Goal: Task Accomplishment & Management: Complete application form

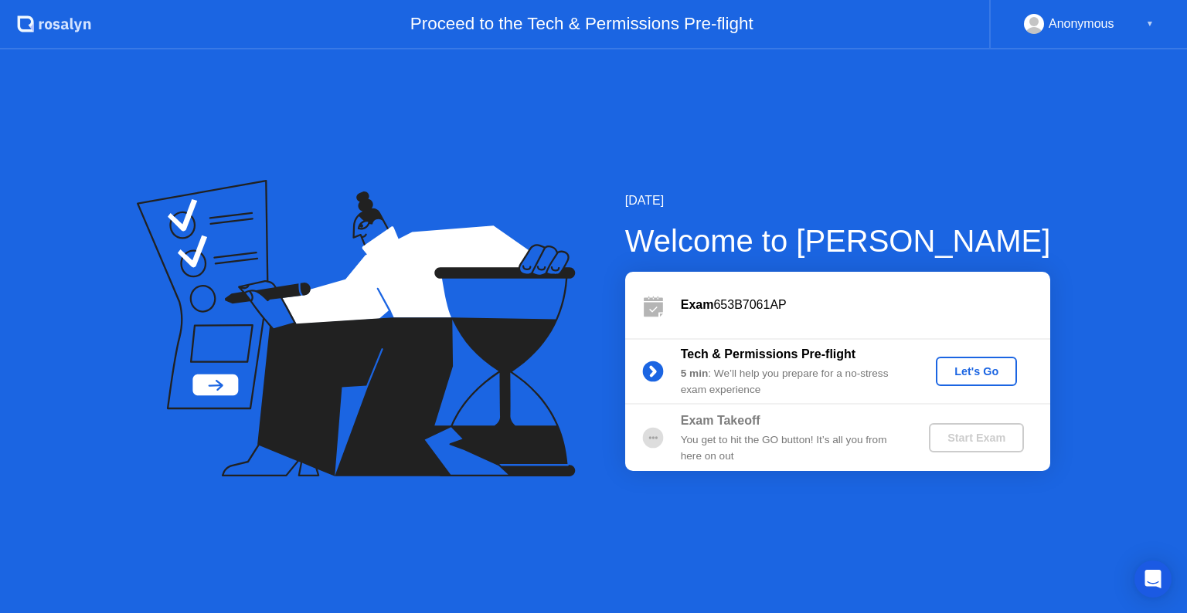
click at [978, 372] on div "Let's Go" at bounding box center [976, 371] width 69 height 12
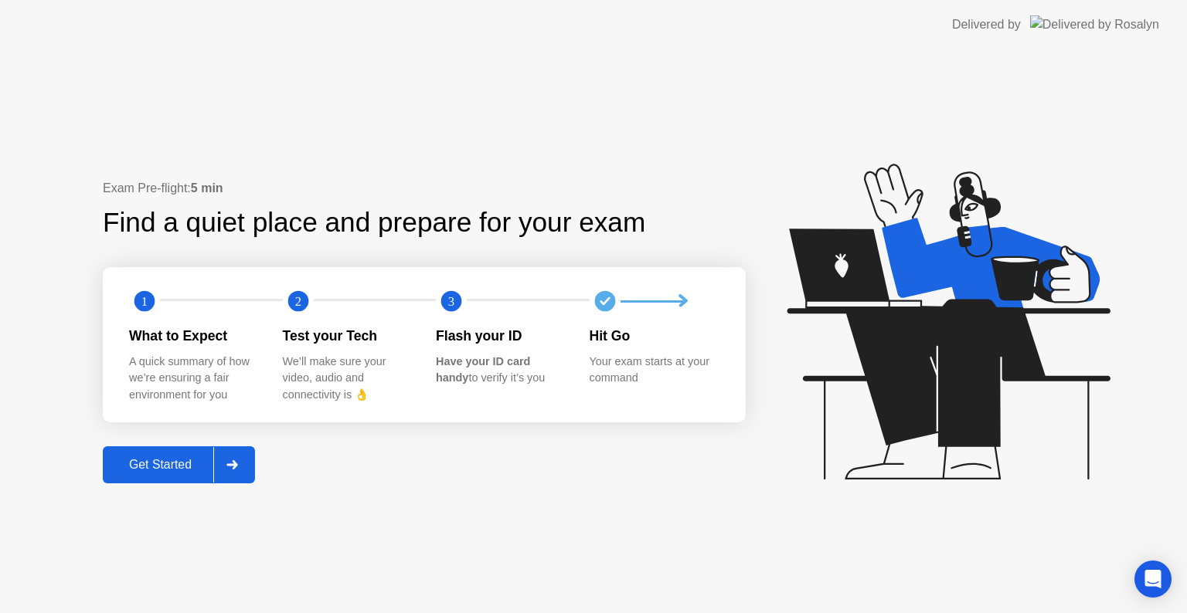
click at [168, 461] on div "Get Started" at bounding box center [160, 465] width 106 height 14
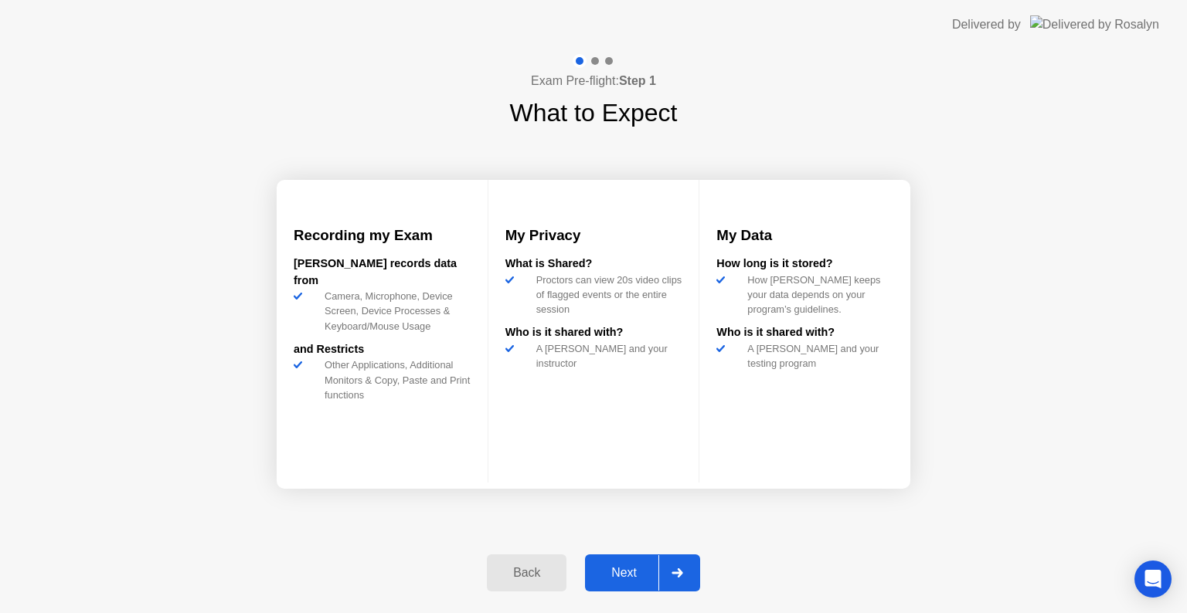
click at [641, 575] on div "Next" at bounding box center [624, 573] width 69 height 14
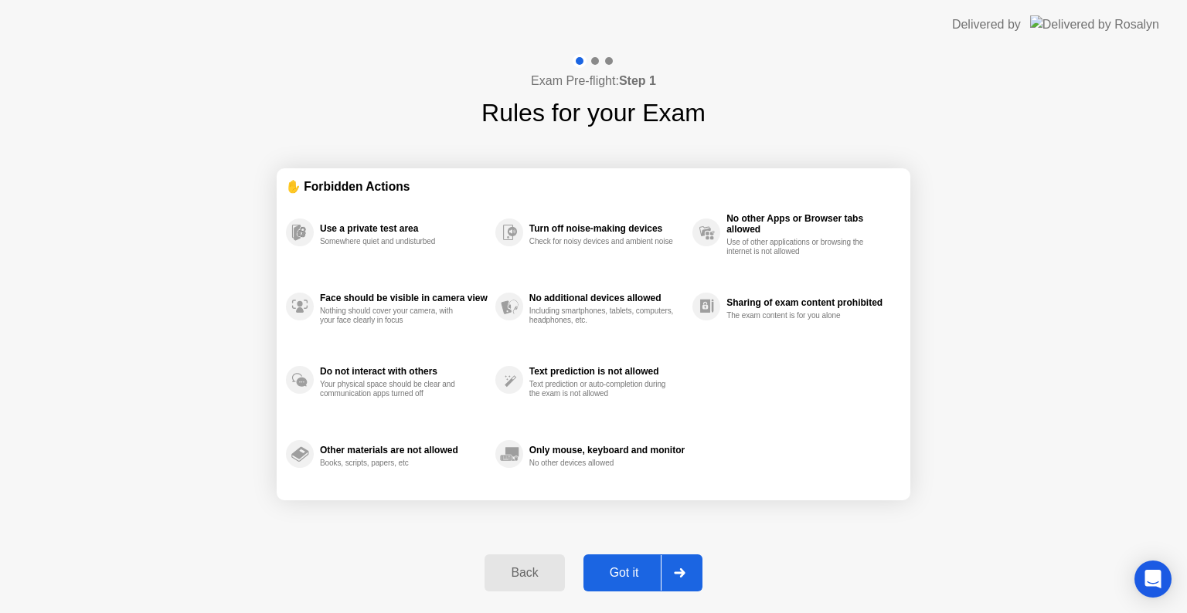
click at [640, 572] on div "Got it" at bounding box center [624, 573] width 73 height 14
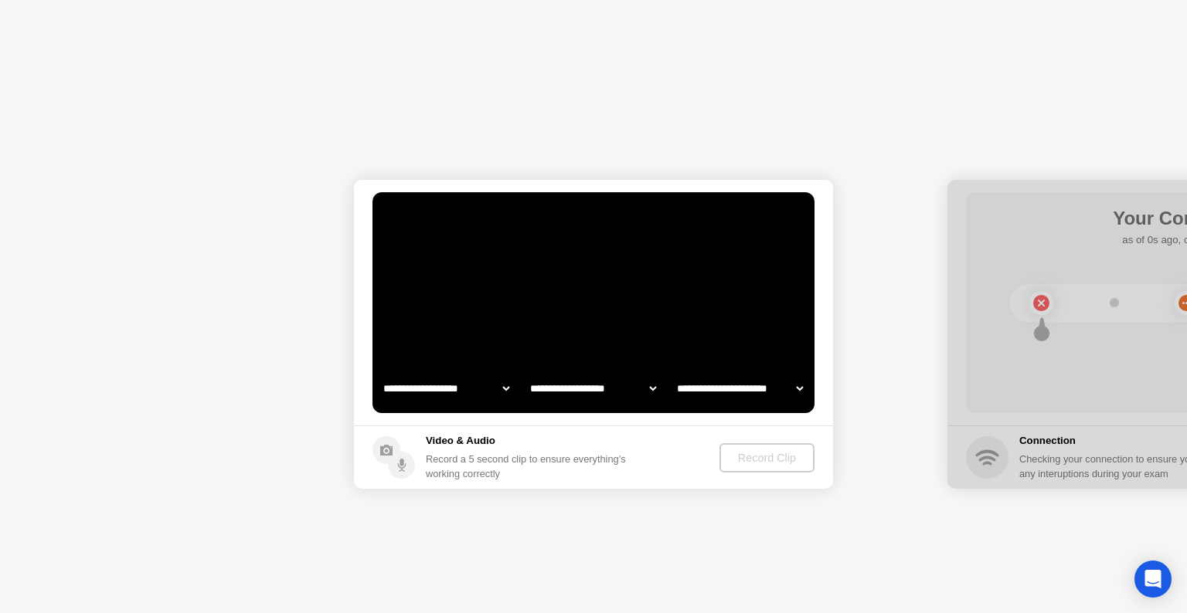
select select "**********"
select select "*******"
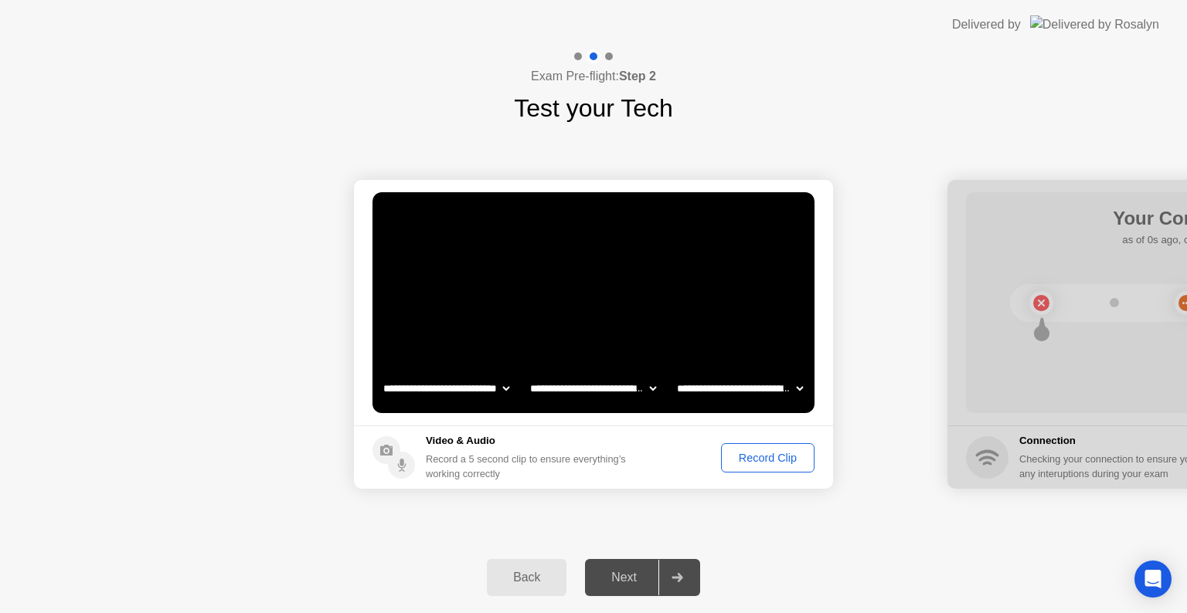
click at [755, 462] on div "Record Clip" at bounding box center [767, 458] width 83 height 12
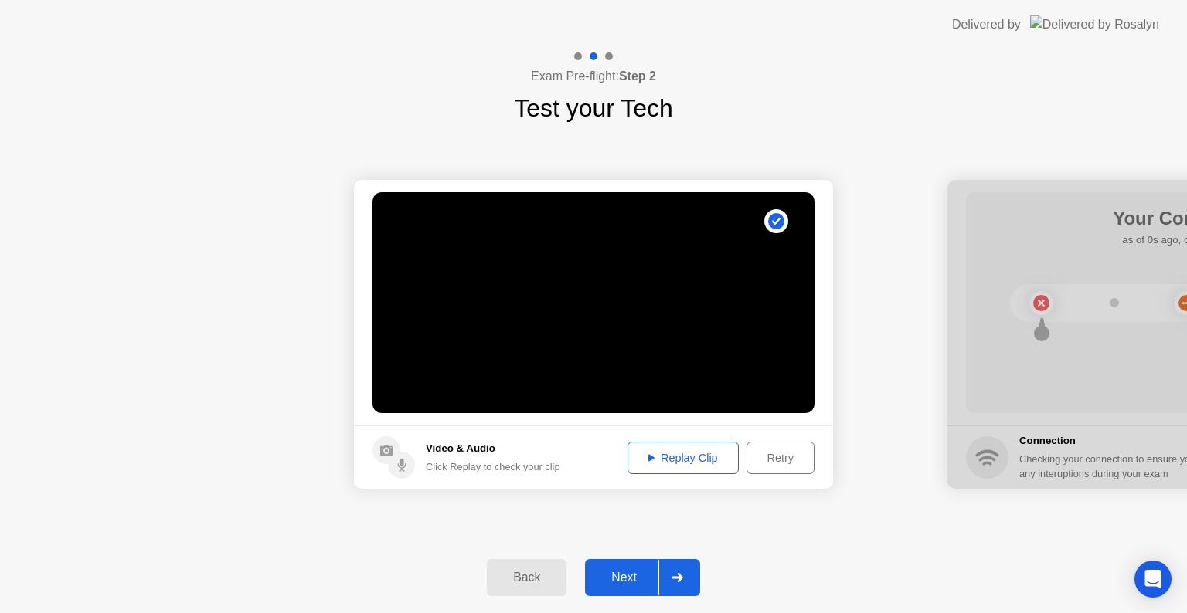
click at [632, 577] on div "Next" at bounding box center [624, 578] width 69 height 14
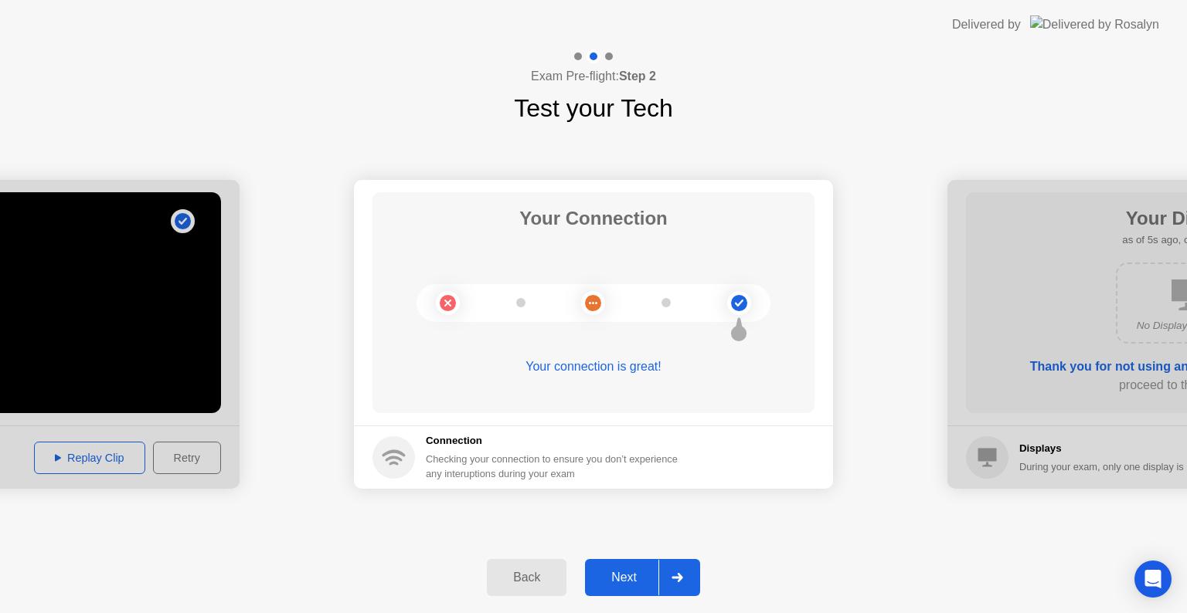
click at [736, 301] on circle at bounding box center [739, 303] width 16 height 16
click at [619, 573] on div "Next" at bounding box center [624, 578] width 69 height 14
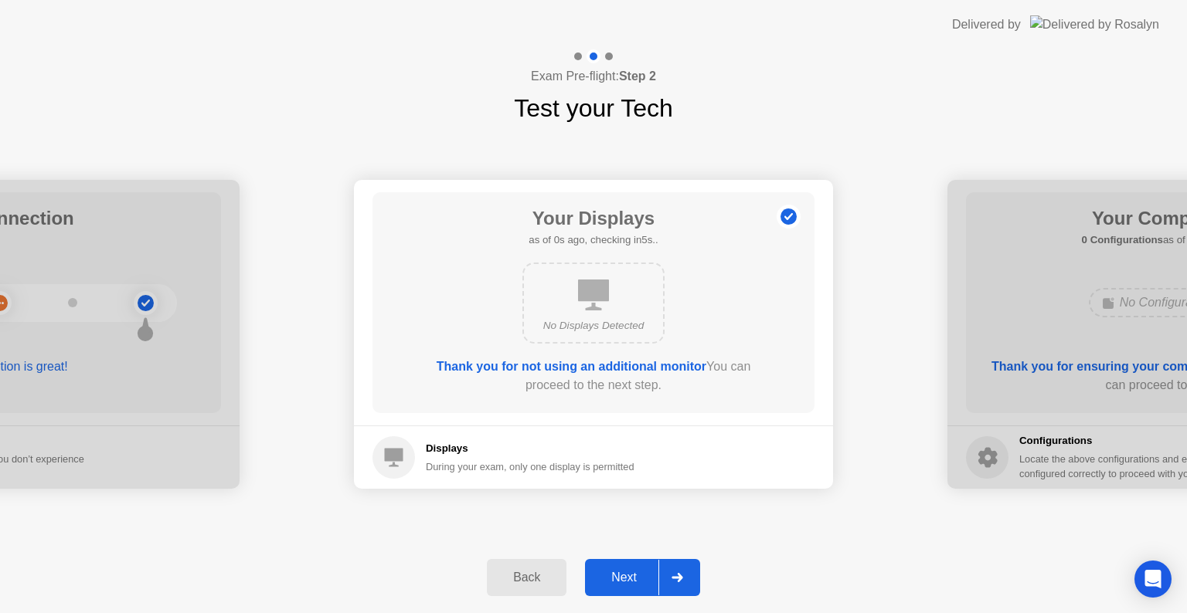
click at [627, 577] on div "Next" at bounding box center [624, 578] width 69 height 14
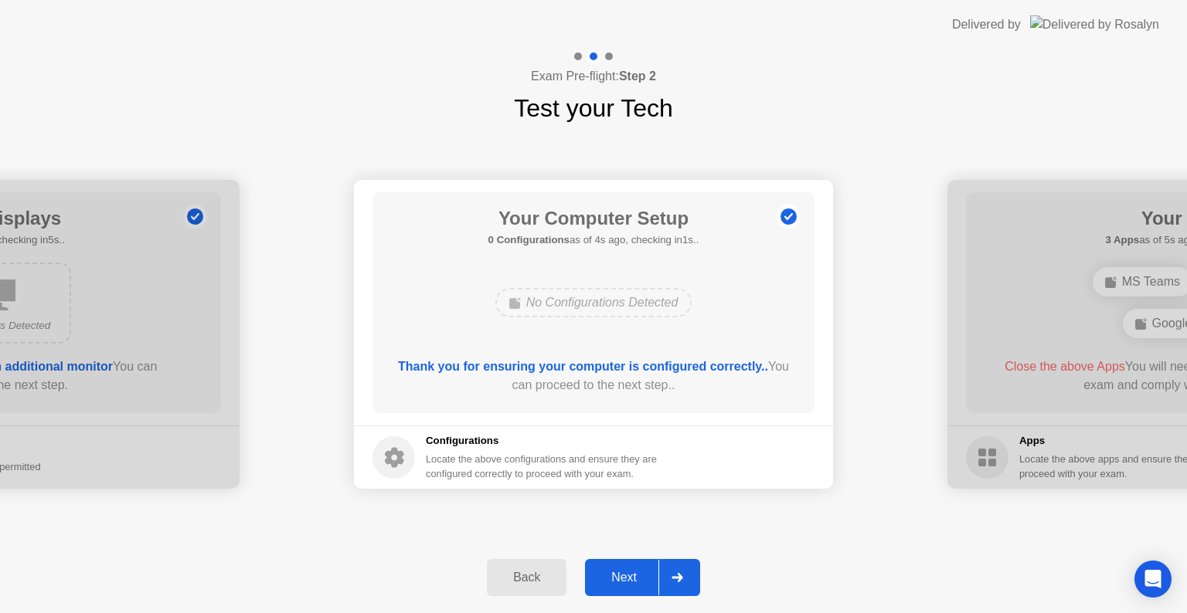
click at [618, 584] on div "Next" at bounding box center [624, 578] width 69 height 14
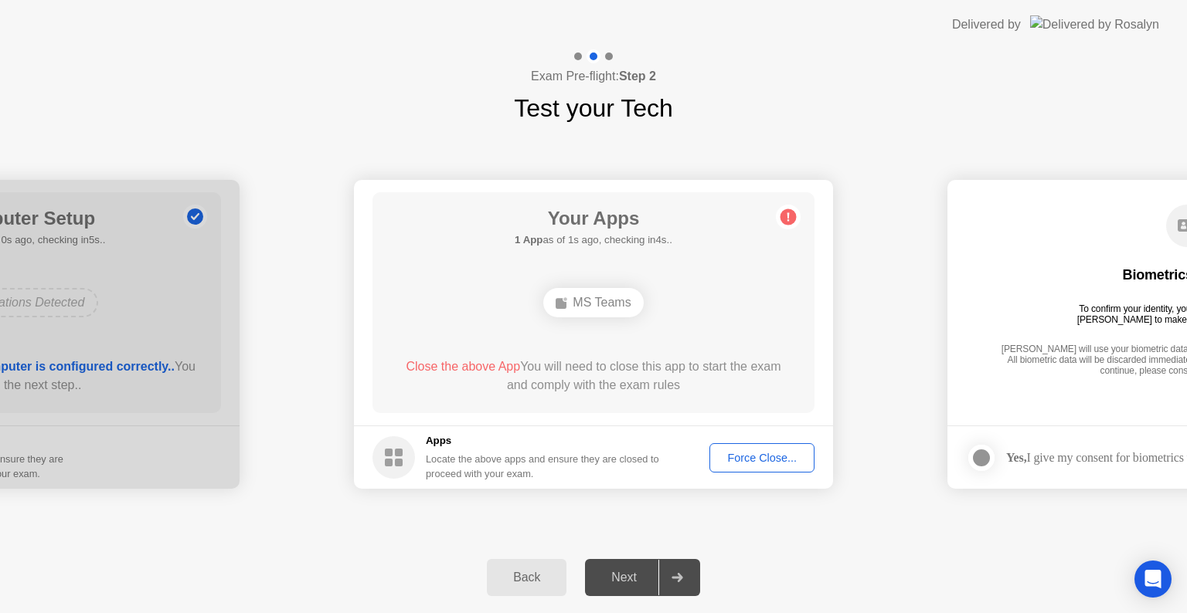
click at [786, 459] on div "Force Close..." at bounding box center [762, 458] width 94 height 12
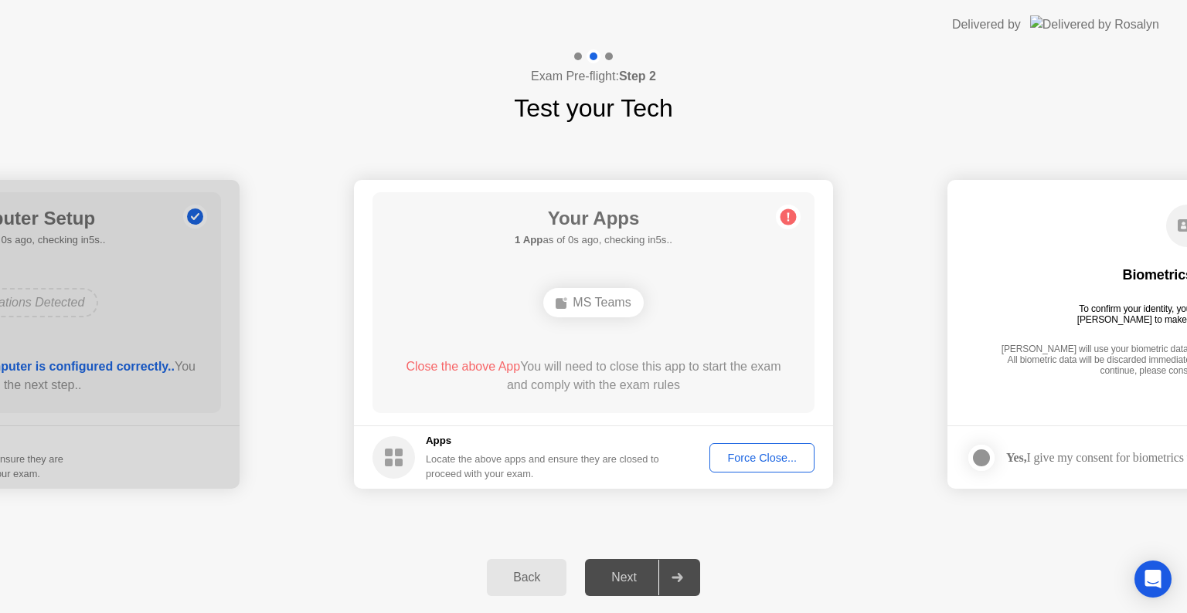
click at [786, 219] on circle at bounding box center [788, 217] width 16 height 16
click at [590, 301] on div "MS Teams" at bounding box center [593, 302] width 100 height 29
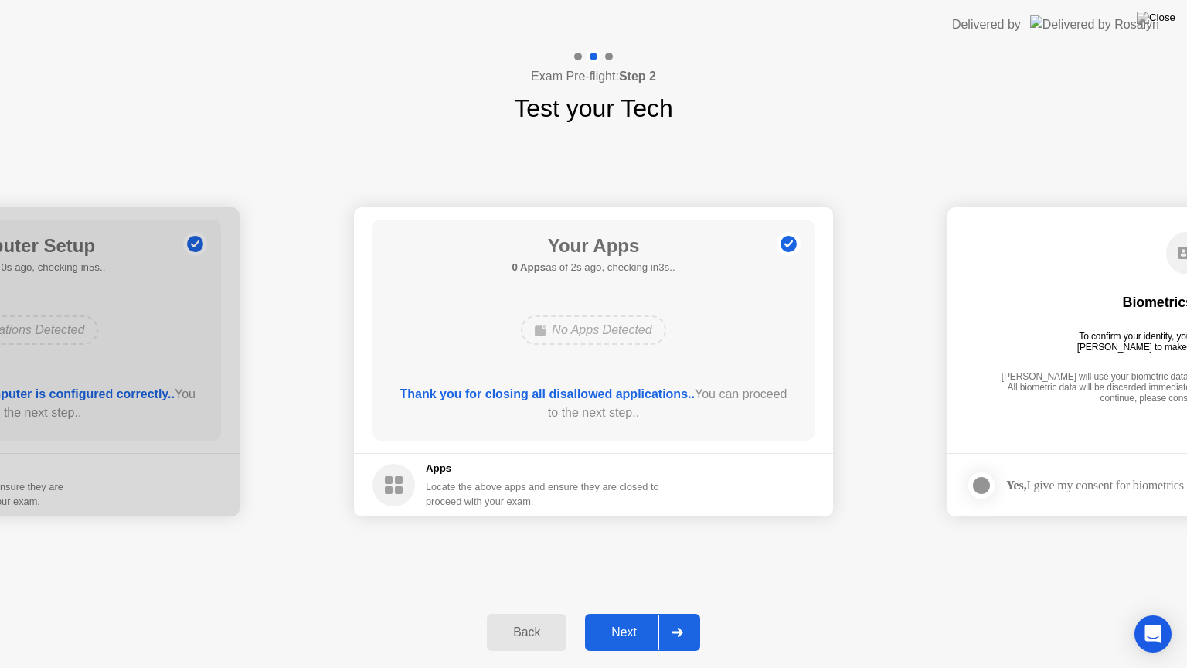
click at [643, 613] on div "Next" at bounding box center [624, 632] width 69 height 14
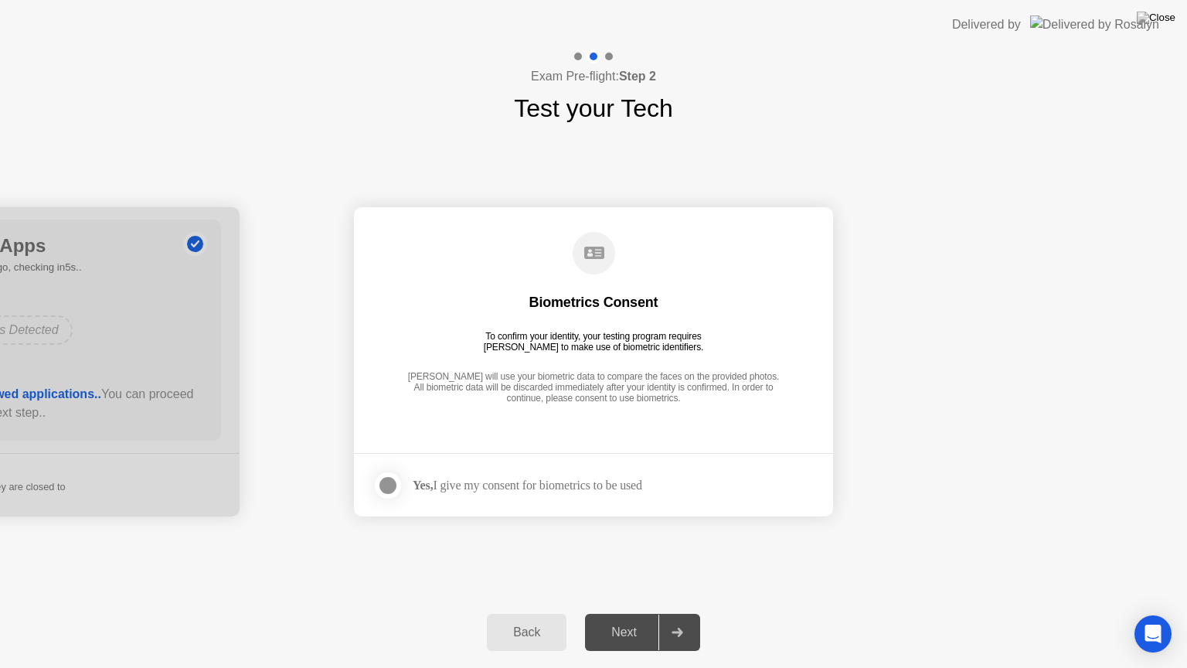
click at [386, 485] on div at bounding box center [388, 485] width 19 height 19
click at [642, 613] on div "Next" at bounding box center [624, 632] width 69 height 14
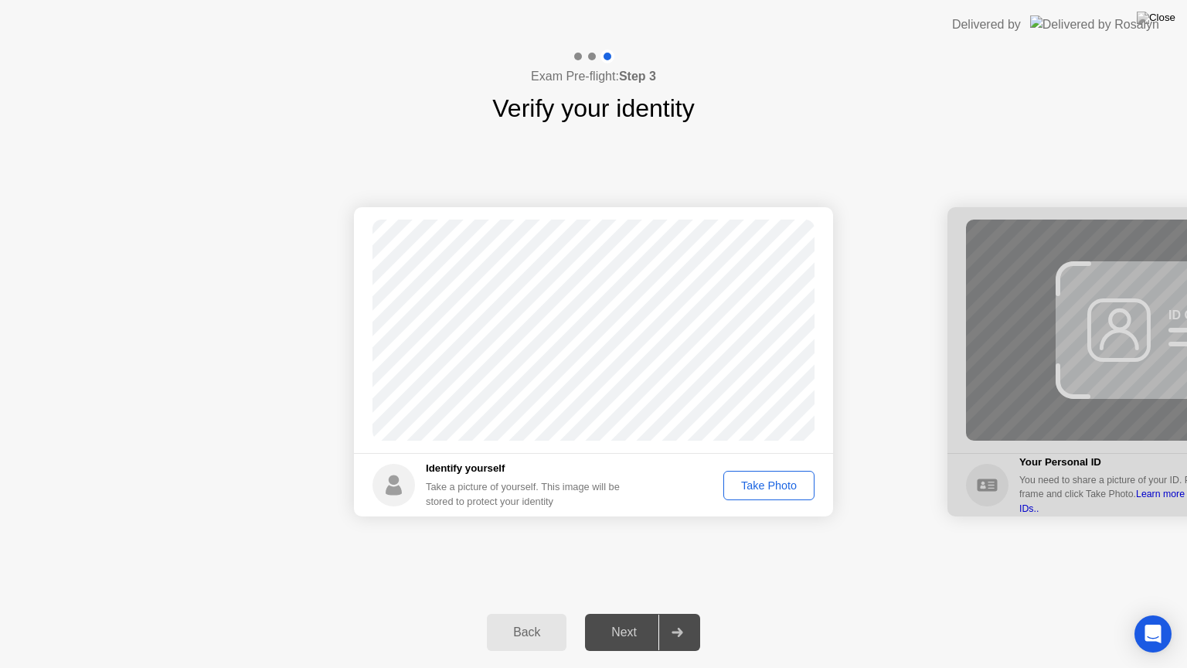
click at [791, 488] on div "Take Photo" at bounding box center [769, 485] width 80 height 12
click at [793, 484] on div "Retake" at bounding box center [779, 485] width 60 height 12
click at [793, 484] on div "Take Photo" at bounding box center [769, 485] width 80 height 12
click at [641, 613] on div "Next" at bounding box center [624, 632] width 69 height 14
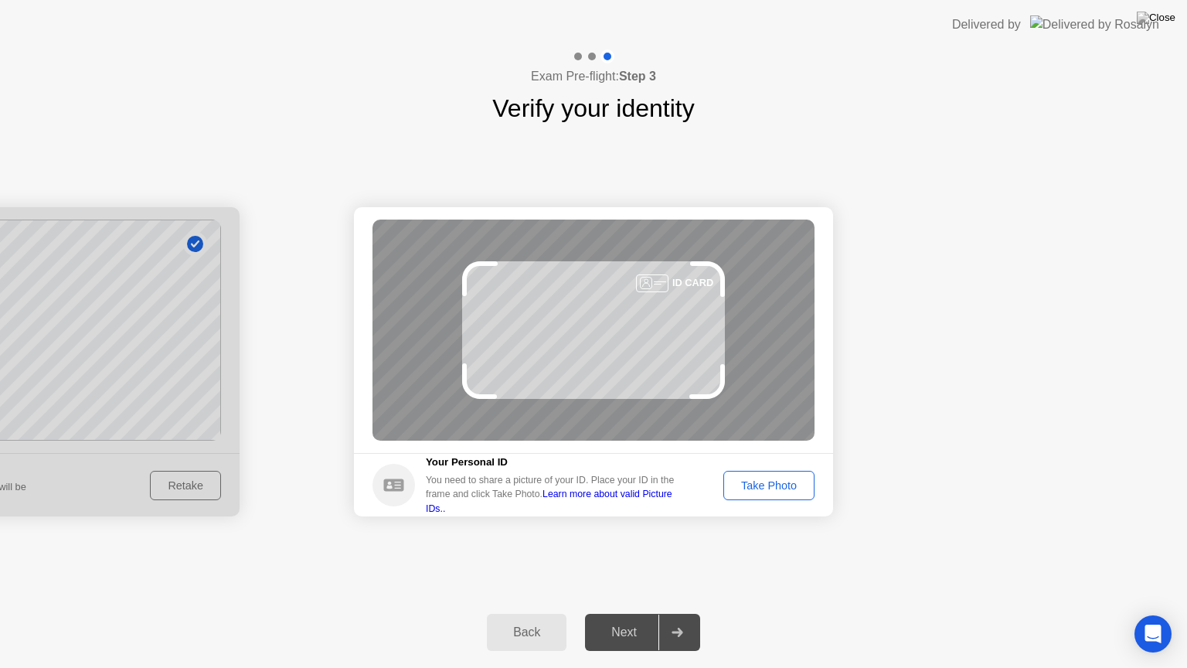
click at [762, 491] on div "Take Photo" at bounding box center [769, 485] width 80 height 12
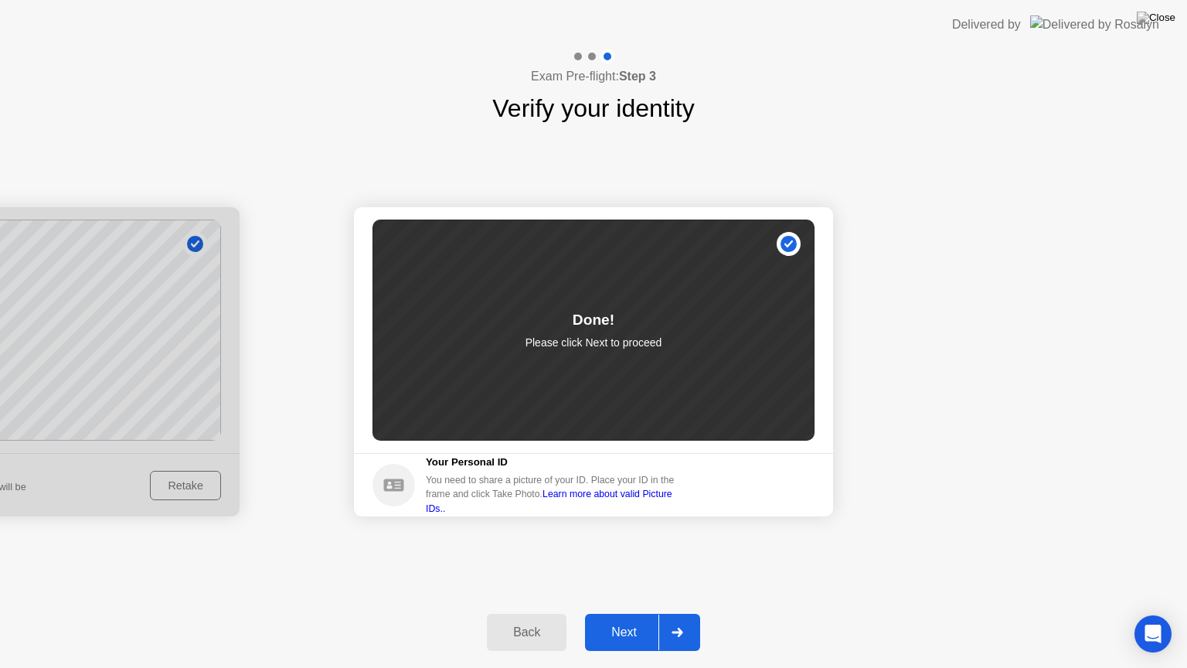
click at [634, 613] on div "Next" at bounding box center [624, 632] width 69 height 14
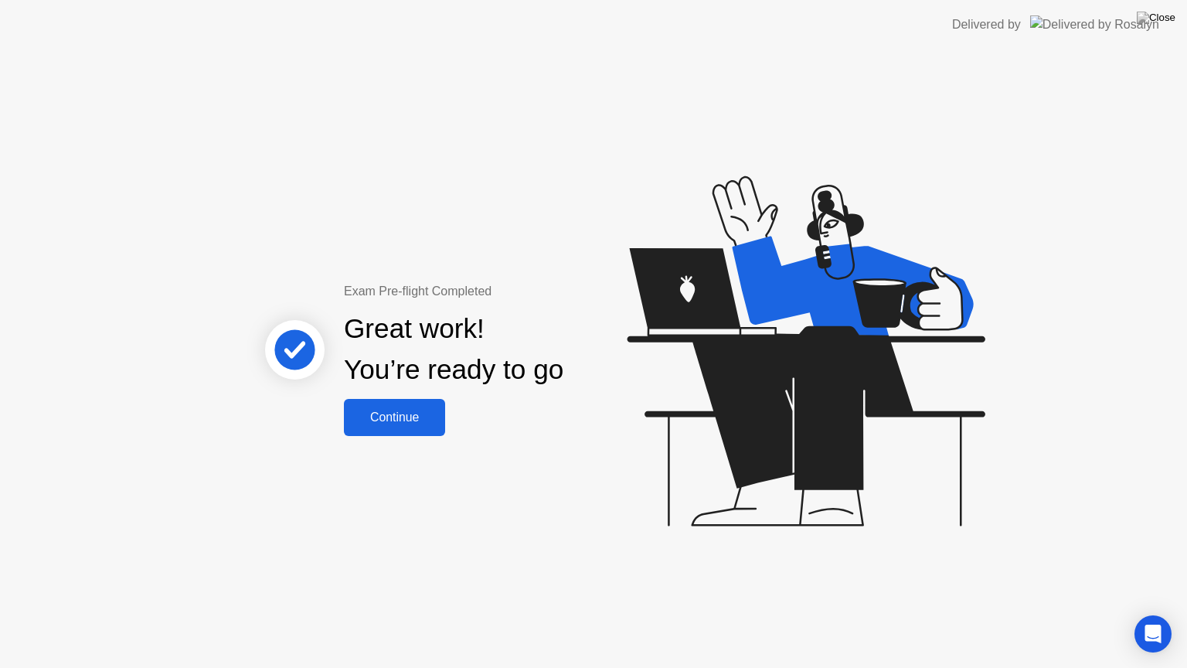
click at [430, 410] on div "Continue" at bounding box center [394, 417] width 92 height 14
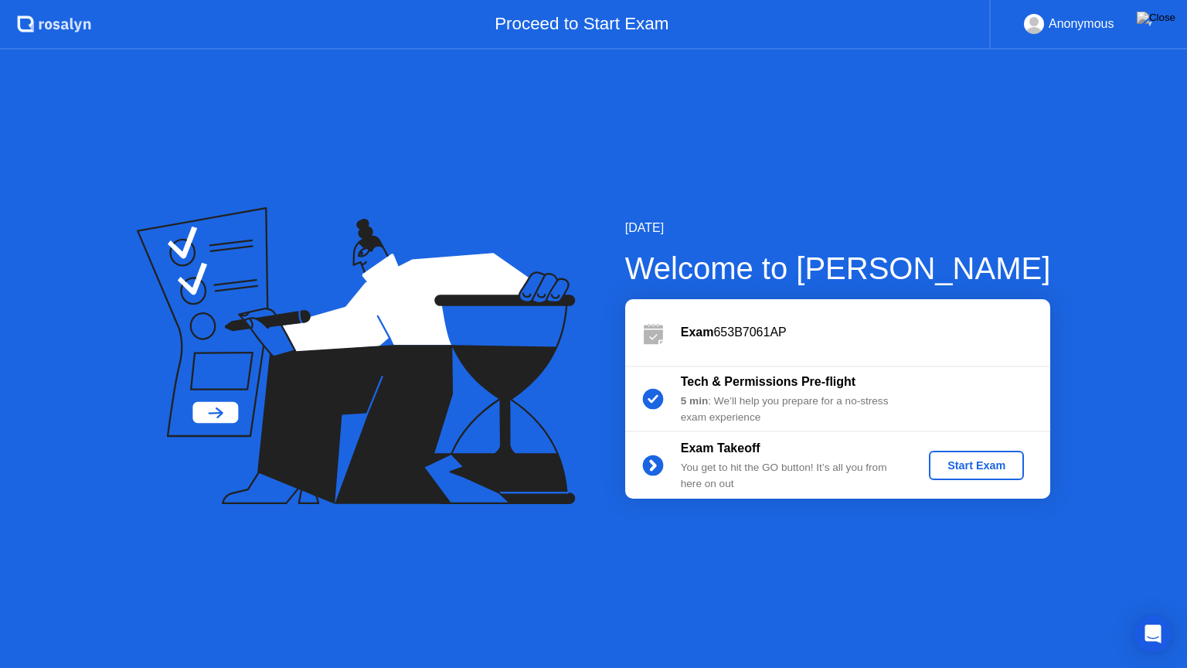
click at [1004, 463] on div "Start Exam" at bounding box center [976, 465] width 83 height 12
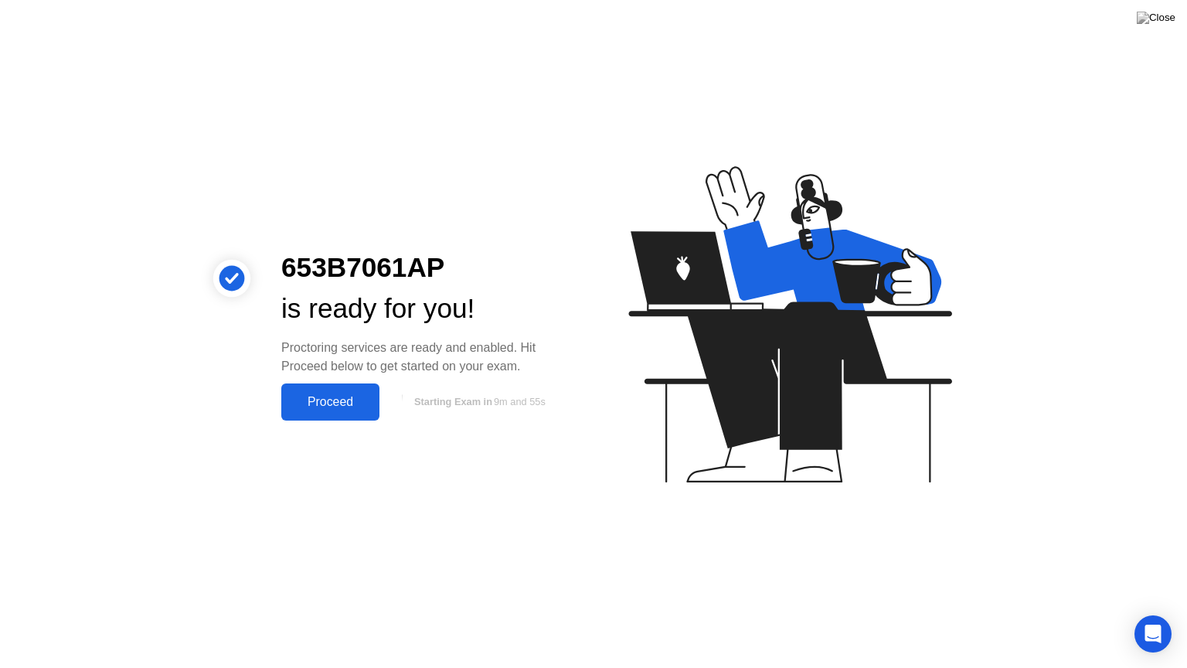
click at [331, 399] on div "Proceed" at bounding box center [330, 402] width 89 height 14
